Goal: Entertainment & Leisure: Consume media (video, audio)

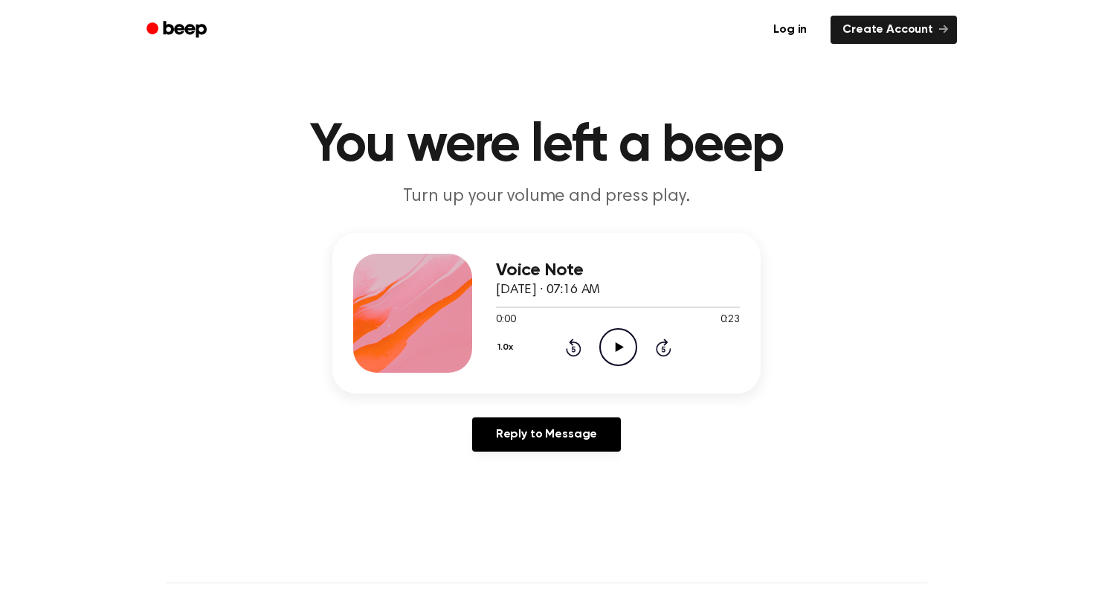
click at [616, 349] on icon at bounding box center [619, 347] width 8 height 10
click at [621, 335] on icon "Play Audio" at bounding box center [618, 347] width 38 height 38
click at [617, 340] on icon "Play Audio" at bounding box center [618, 347] width 38 height 38
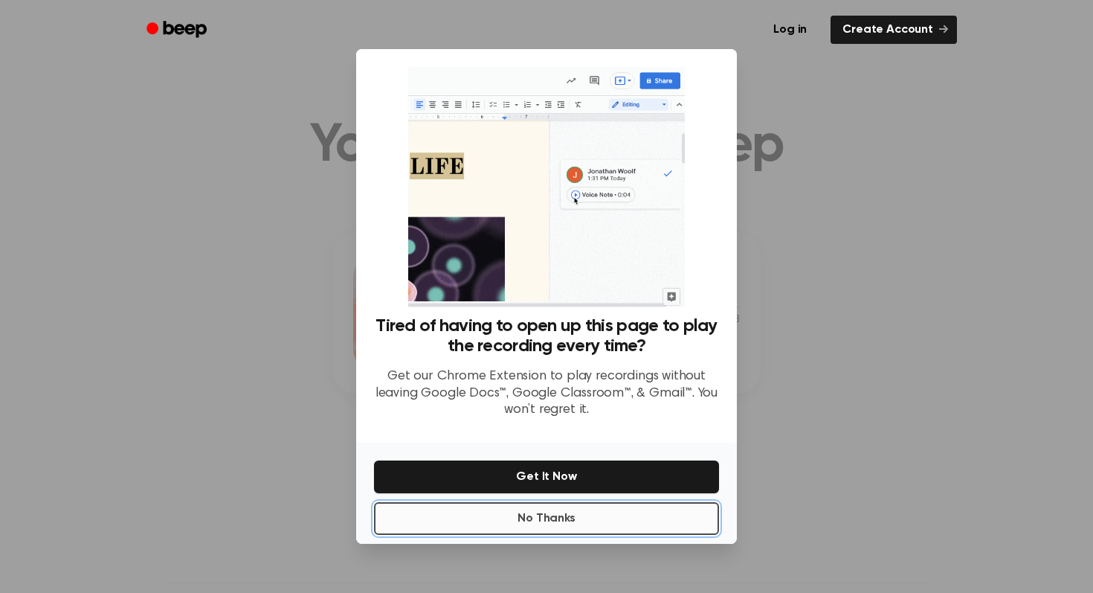
click at [585, 520] on button "No Thanks" at bounding box center [546, 518] width 345 height 33
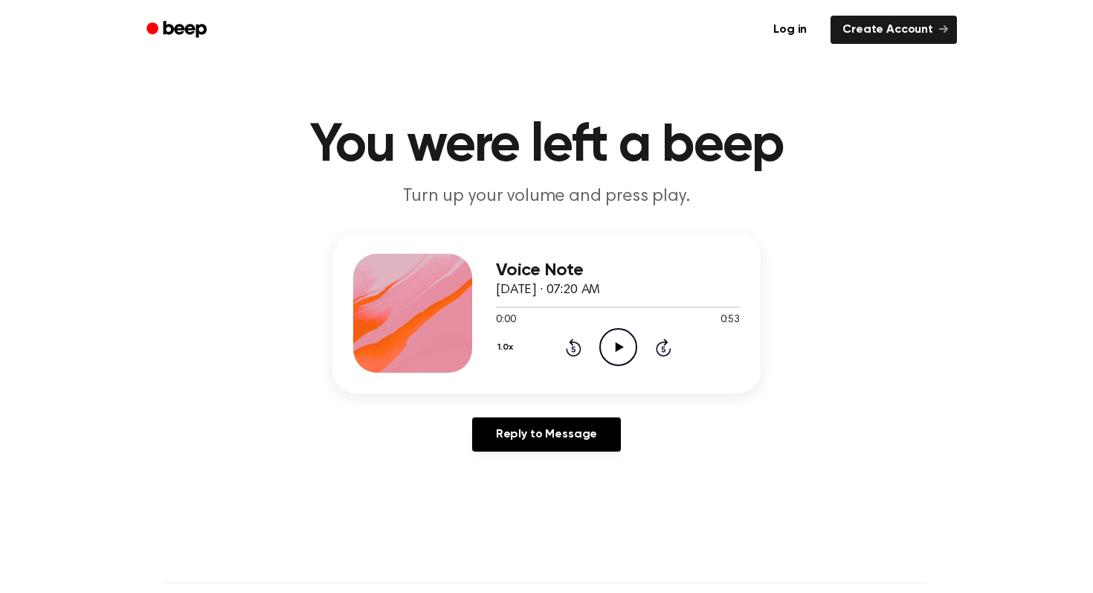
click at [619, 349] on icon at bounding box center [619, 347] width 8 height 10
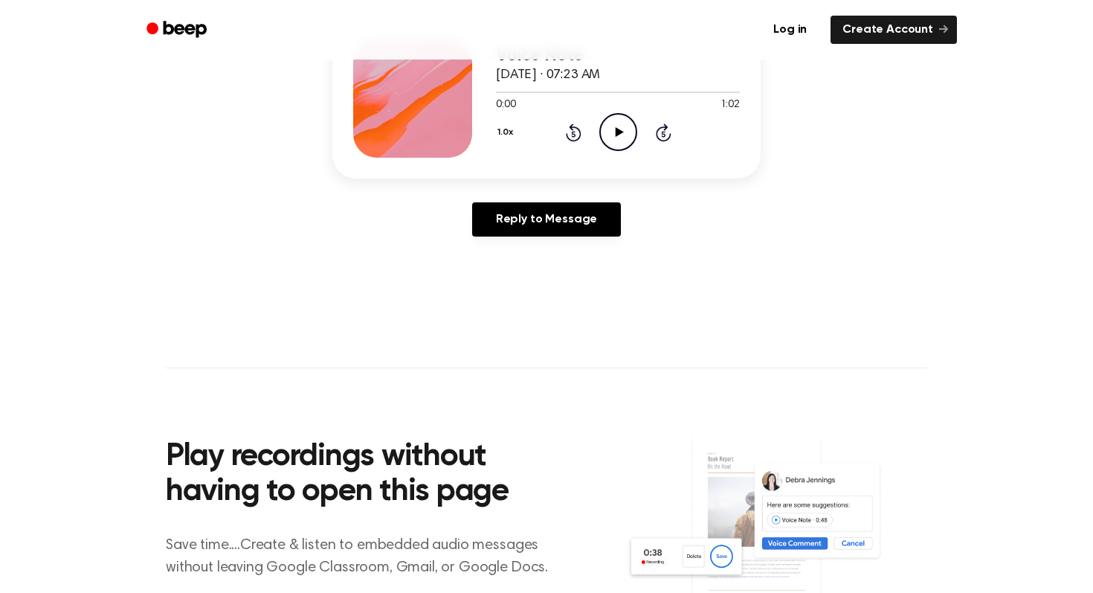
scroll to position [168, 0]
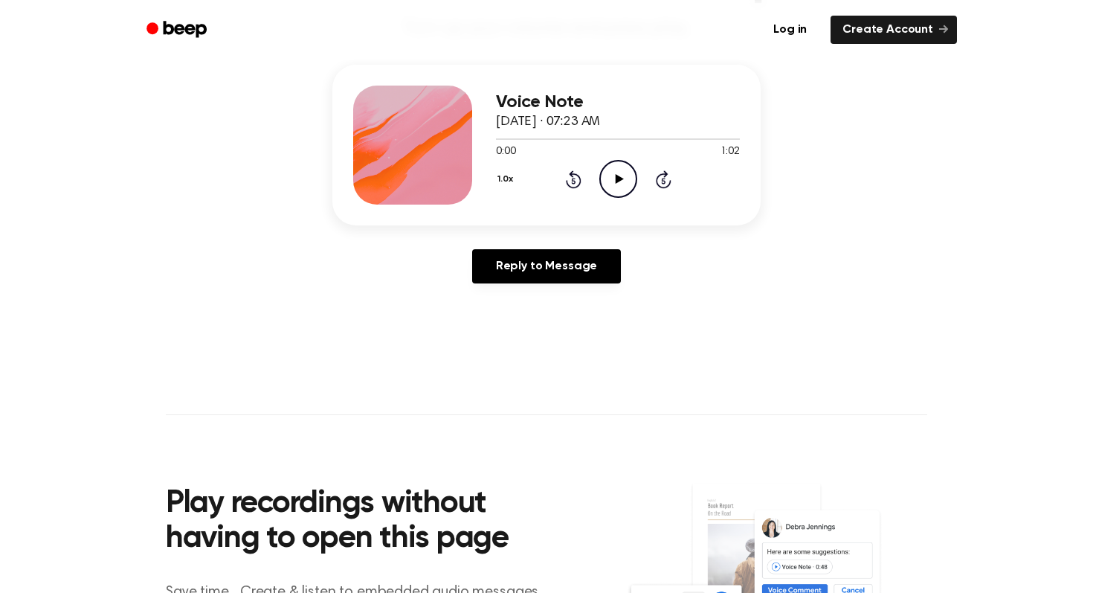
click at [623, 173] on icon "Play Audio" at bounding box center [618, 179] width 38 height 38
